Goal: Transaction & Acquisition: Purchase product/service

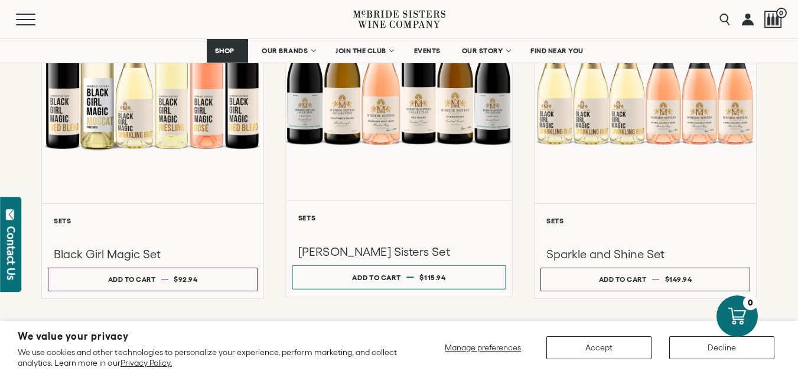
scroll to position [1004, 0]
click at [440, 114] on div at bounding box center [399, 74] width 226 height 252
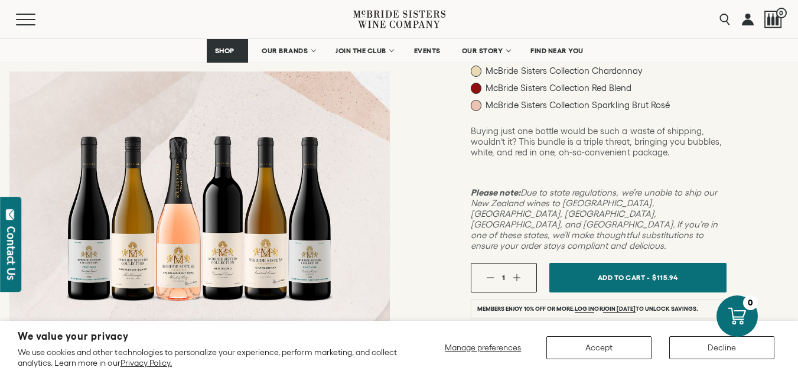
scroll to position [354, 0]
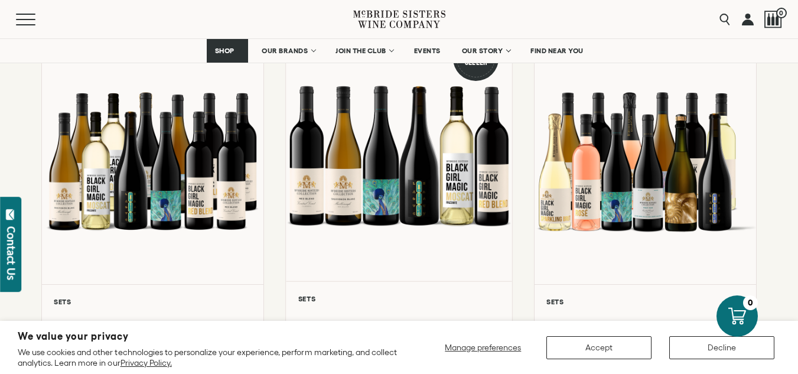
scroll to position [236, 0]
